Goal: Information Seeking & Learning: Learn about a topic

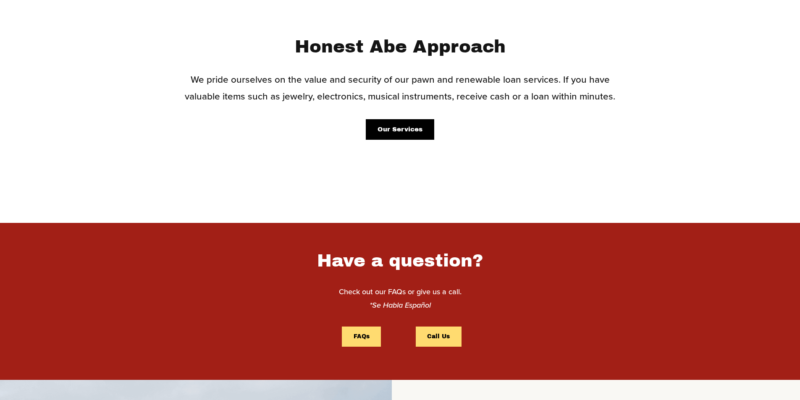
scroll to position [462, 0]
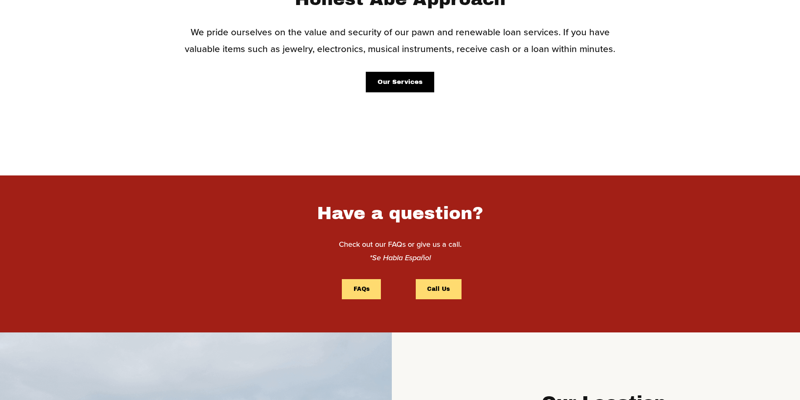
click at [408, 89] on link "Our Services" at bounding box center [400, 82] width 68 height 21
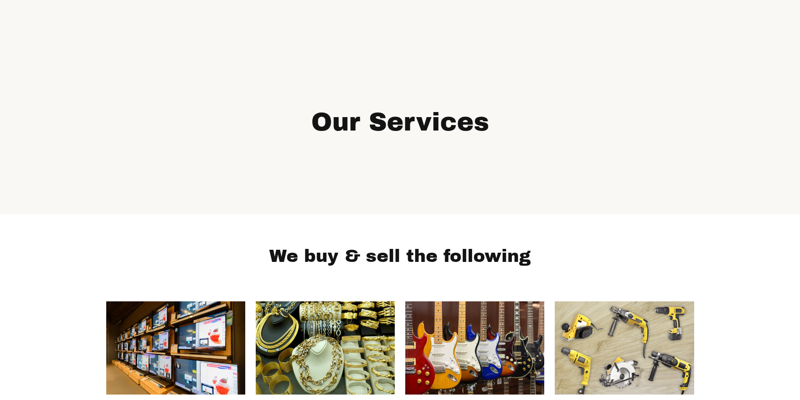
scroll to position [42, 0]
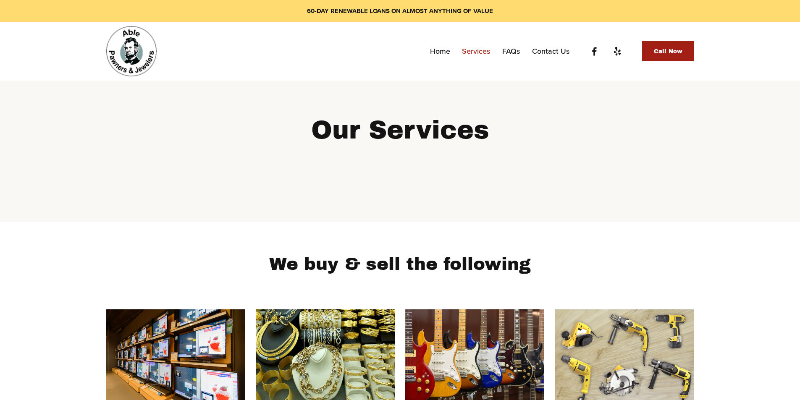
click at [473, 54] on link "Services" at bounding box center [476, 51] width 28 height 15
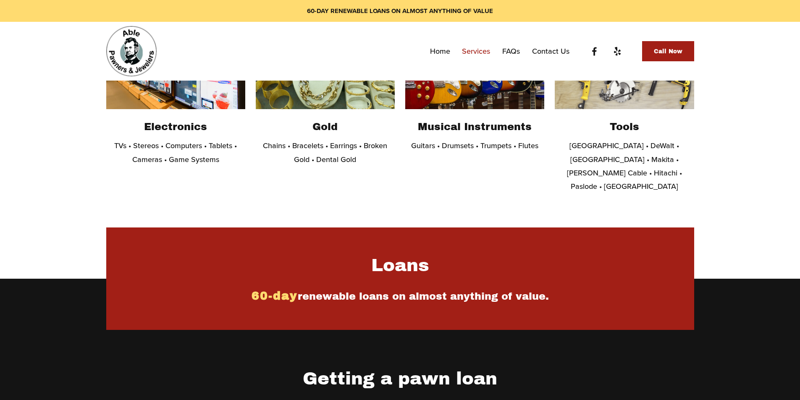
scroll to position [220, 0]
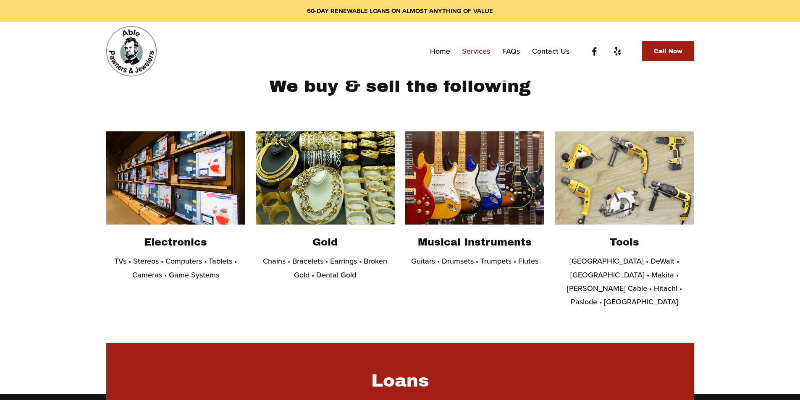
click at [511, 52] on link "FAQs" at bounding box center [511, 51] width 18 height 15
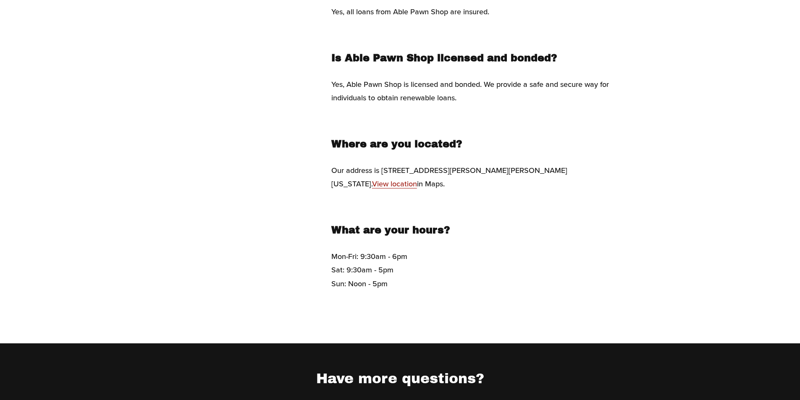
scroll to position [378, 0]
